Goal: Book appointment/travel/reservation

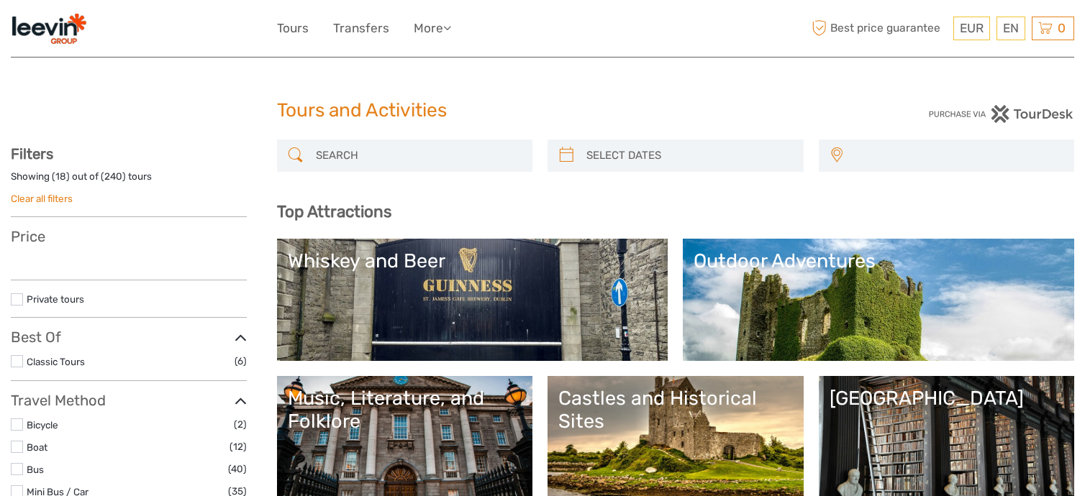
select select
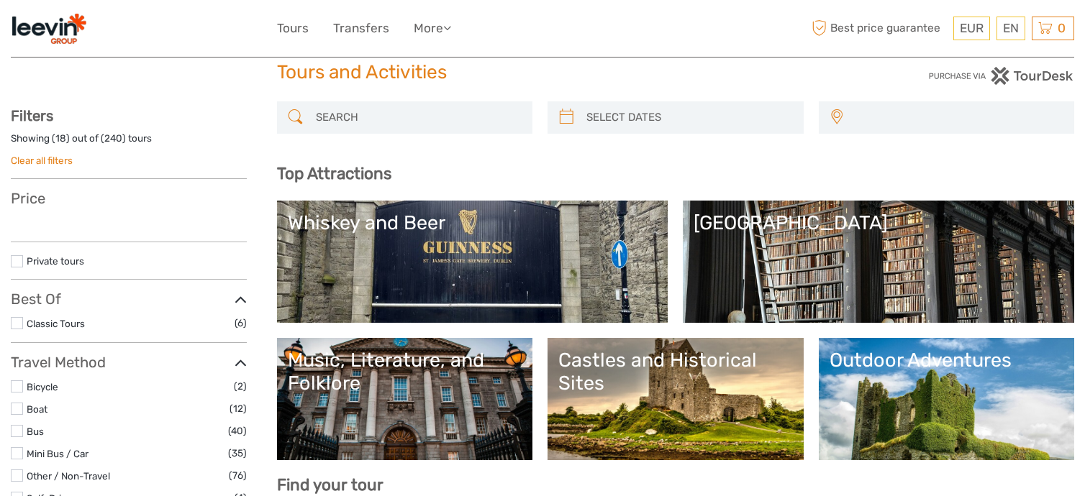
select select
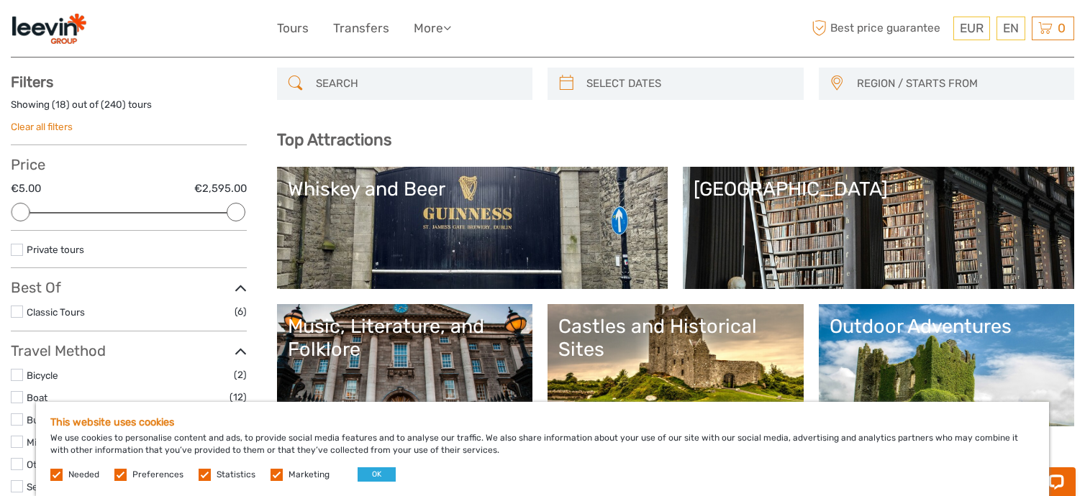
click at [792, 213] on link "[GEOGRAPHIC_DATA]" at bounding box center [878, 228] width 370 height 101
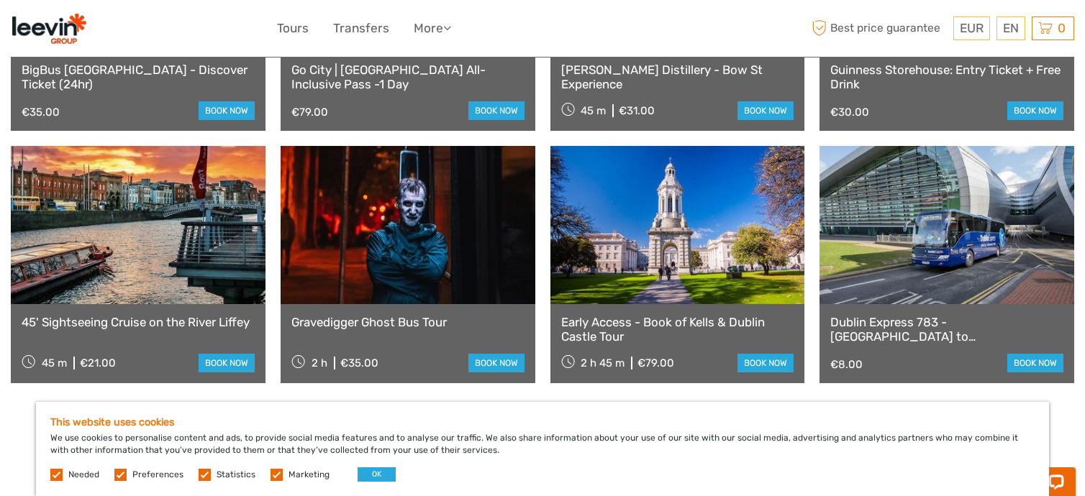
scroll to position [791, 0]
